Goal: Information Seeking & Learning: Learn about a topic

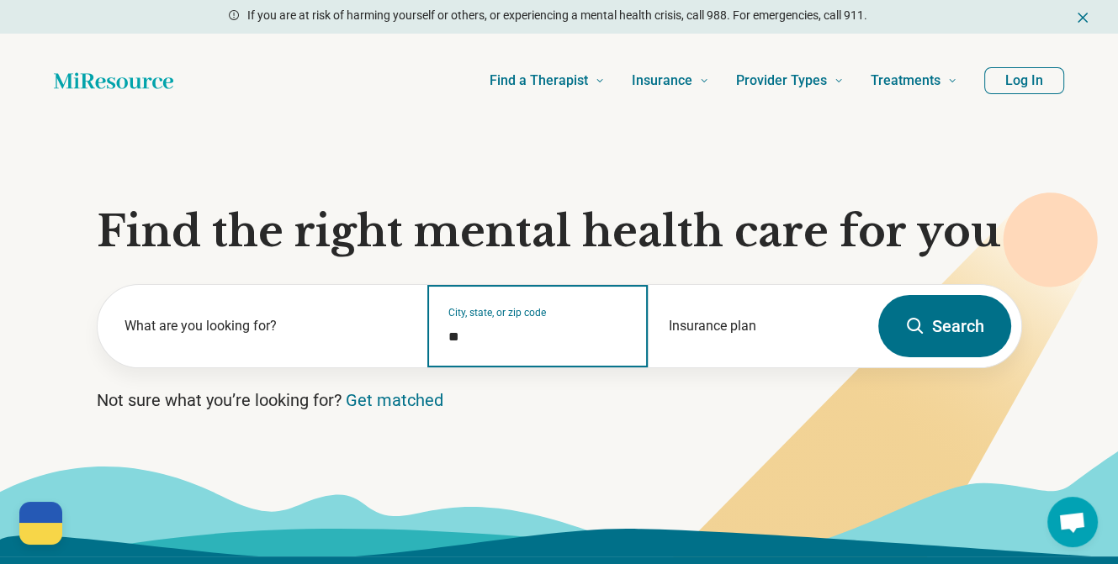
click at [458, 341] on input "*" at bounding box center [537, 337] width 179 height 20
type input "*"
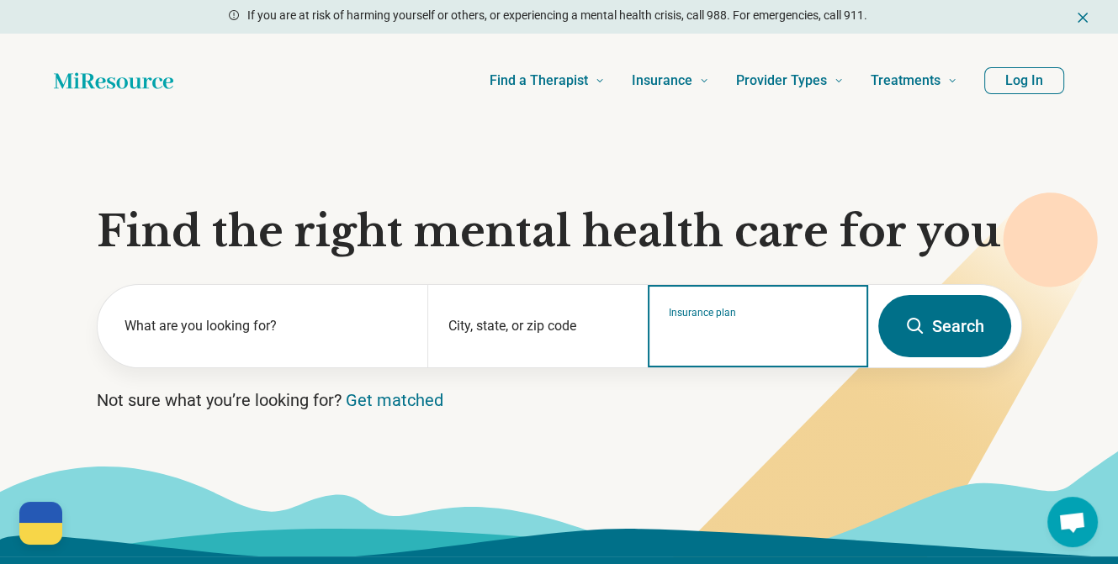
click at [702, 329] on input "Insurance plan" at bounding box center [758, 337] width 179 height 20
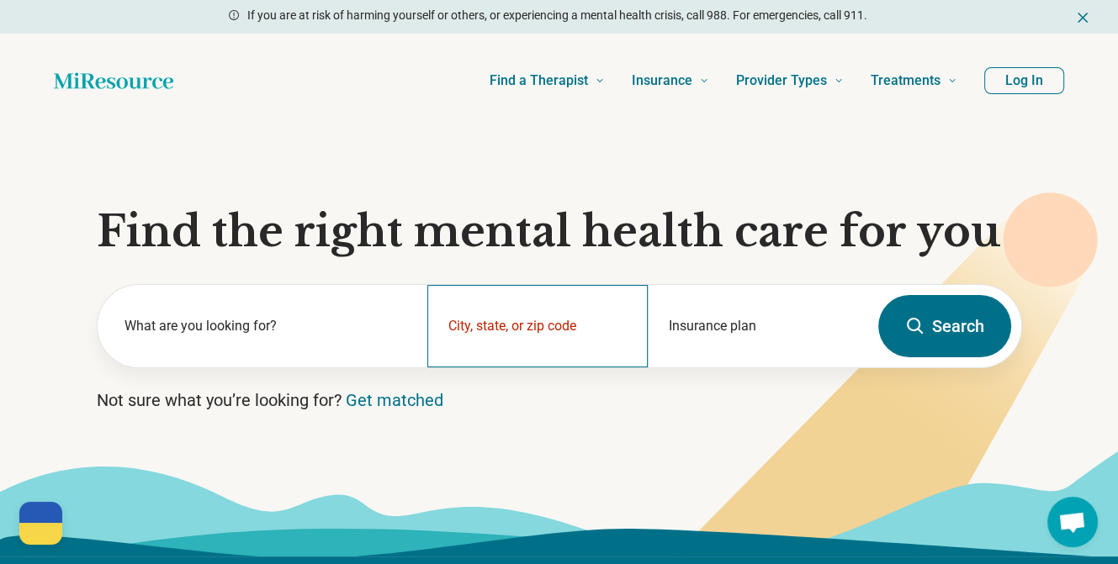
click at [563, 316] on div "City, state, or zip code" at bounding box center [537, 326] width 220 height 82
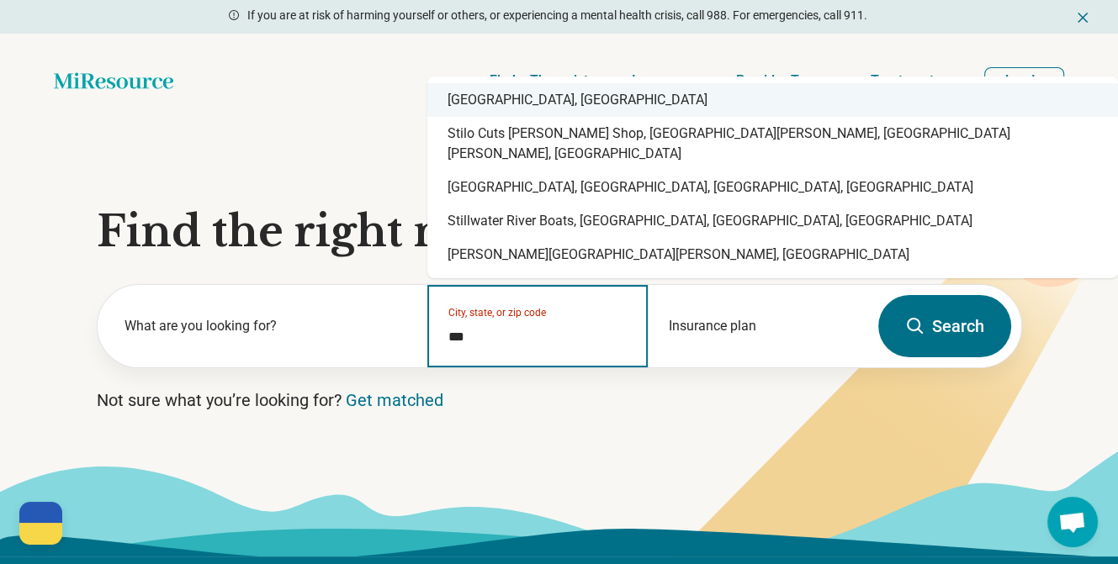
click at [513, 117] on div "[GEOGRAPHIC_DATA], [GEOGRAPHIC_DATA]" at bounding box center [772, 100] width 690 height 34
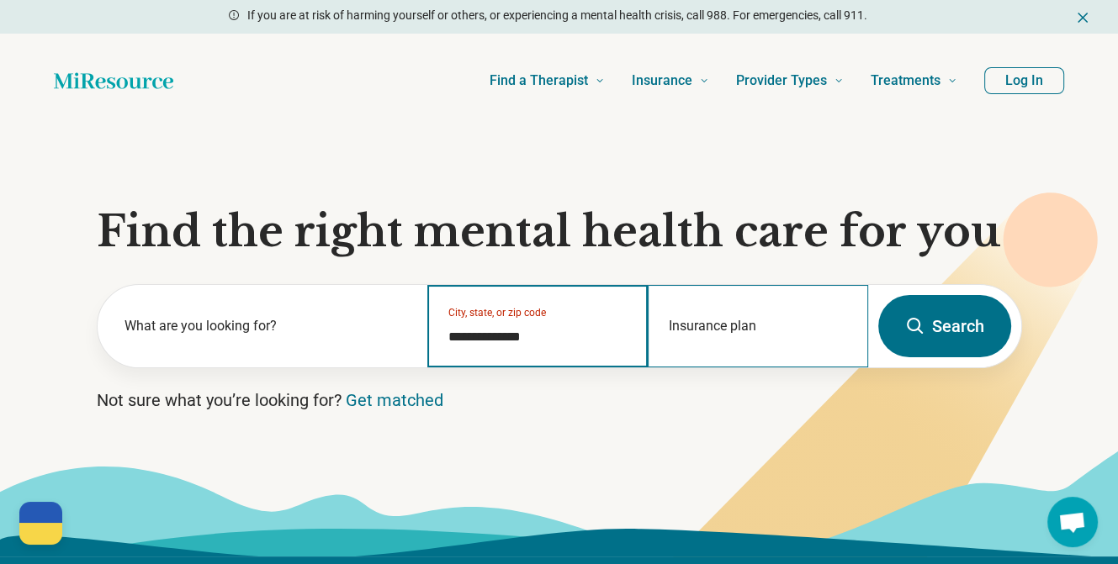
type input "**********"
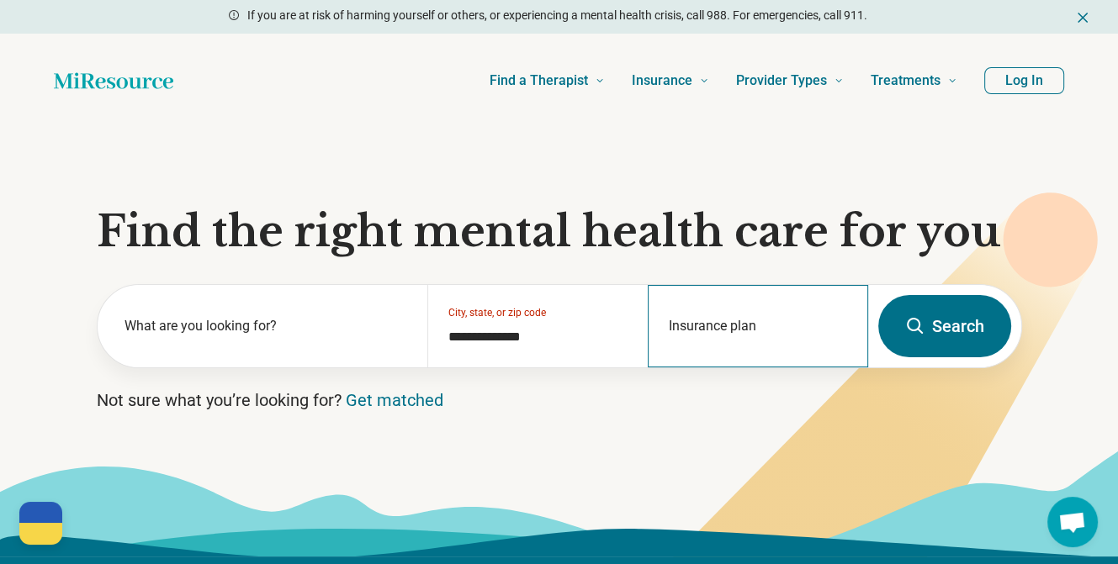
click at [700, 325] on div "Insurance plan" at bounding box center [758, 326] width 220 height 82
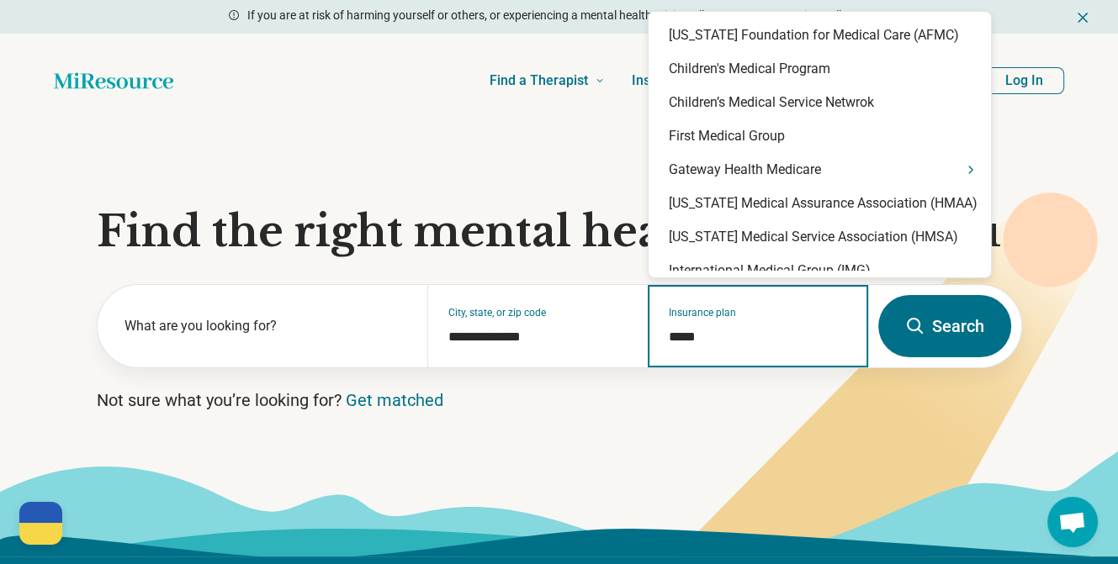
type input "******"
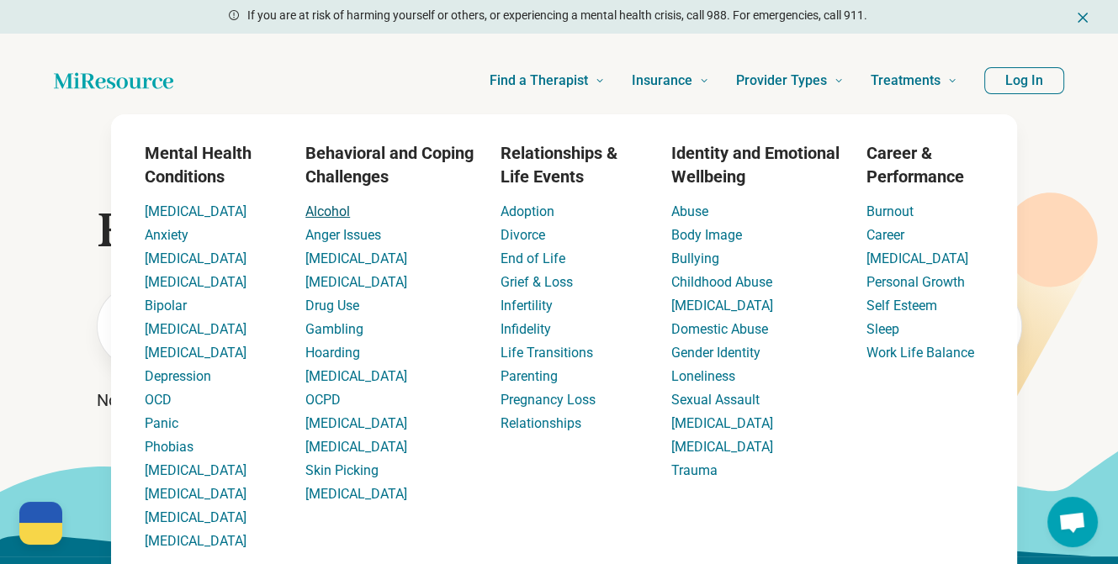
click at [330, 210] on link "Alcohol" at bounding box center [327, 212] width 45 height 16
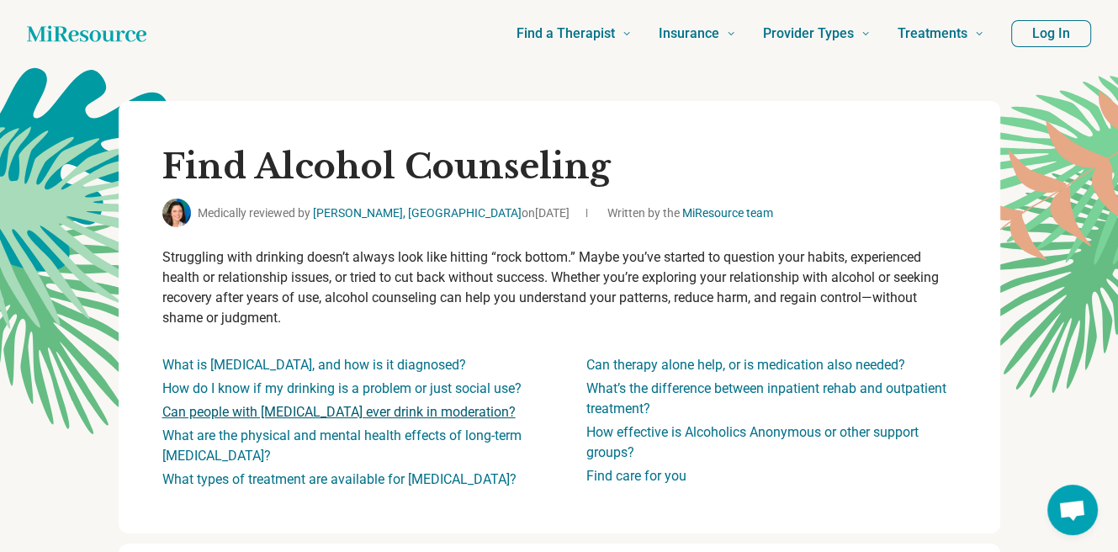
click at [315, 415] on link "Can people with [MEDICAL_DATA] ever drink in moderation?" at bounding box center [338, 412] width 353 height 16
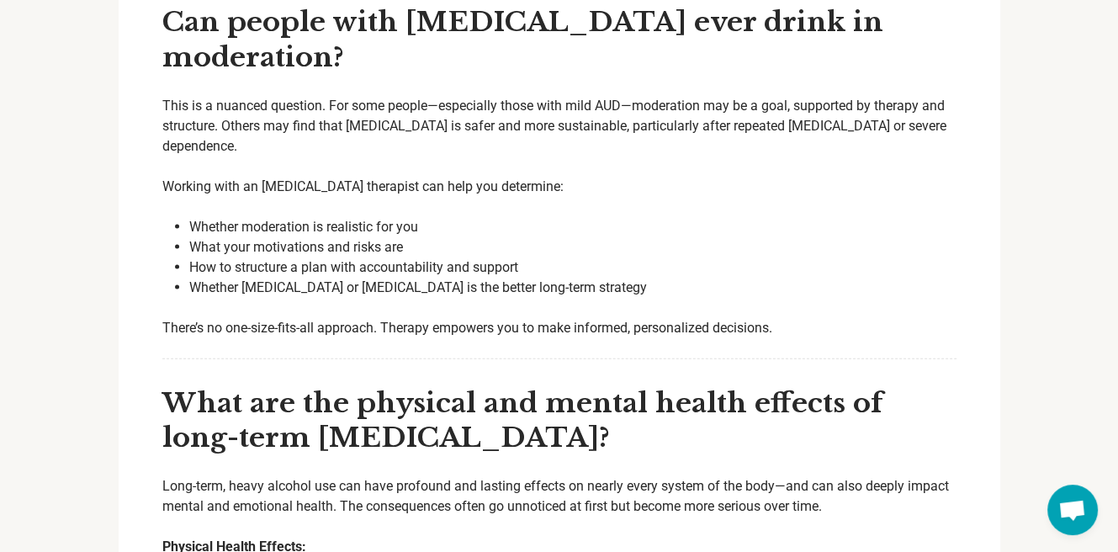
scroll to position [3163, 0]
